Goal: Transaction & Acquisition: Download file/media

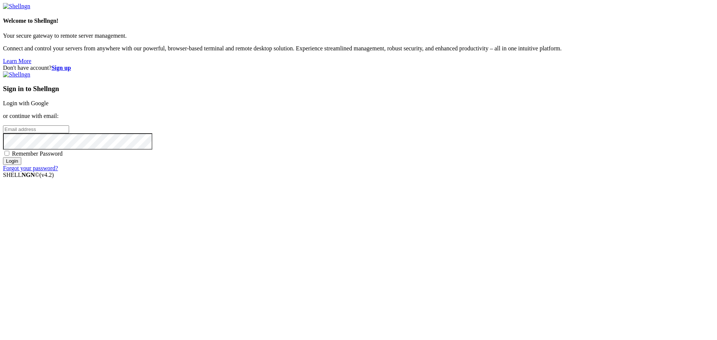
click at [49, 106] on link "Login with Google" at bounding box center [26, 103] width 46 height 6
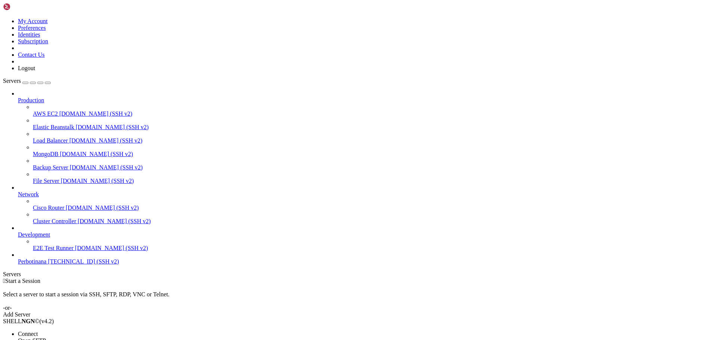
click at [46, 337] on span "Open SFTP" at bounding box center [32, 340] width 28 height 6
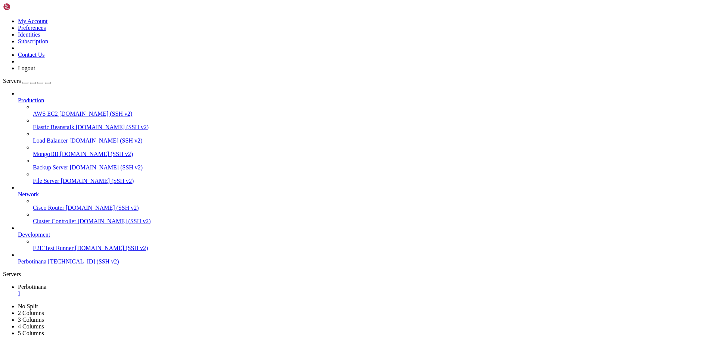
type input "/root/BOTI2"
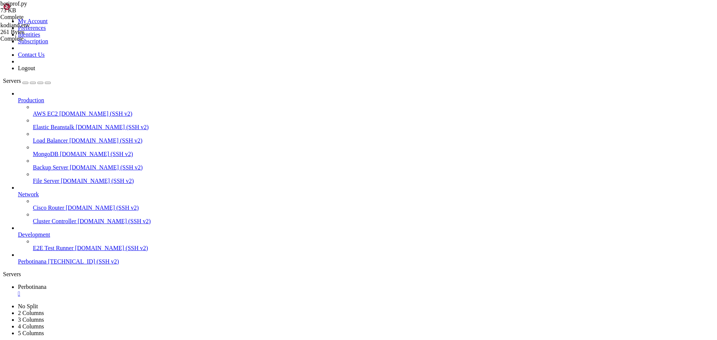
click at [144, 290] on div "" at bounding box center [366, 293] width 696 height 7
